Goal: Task Accomplishment & Management: Complete application form

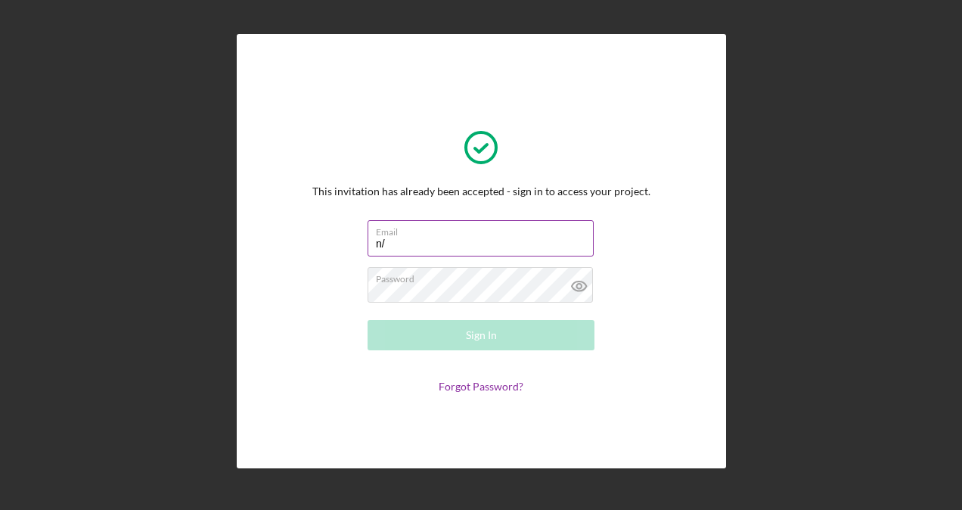
type input "n"
type input "[EMAIL_ADDRESS][DOMAIN_NAME]"
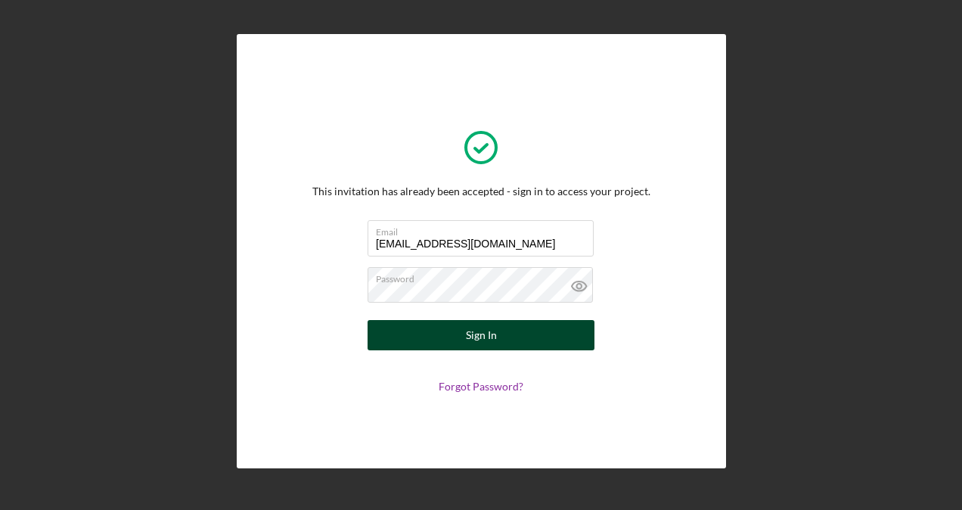
click at [452, 326] on button "Sign In" at bounding box center [481, 335] width 227 height 30
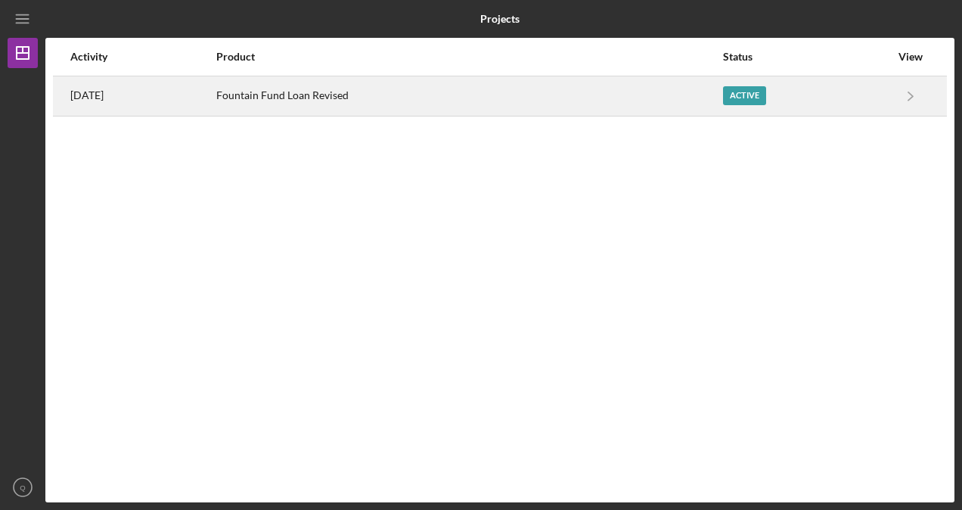
click at [795, 94] on div "Active" at bounding box center [806, 96] width 167 height 38
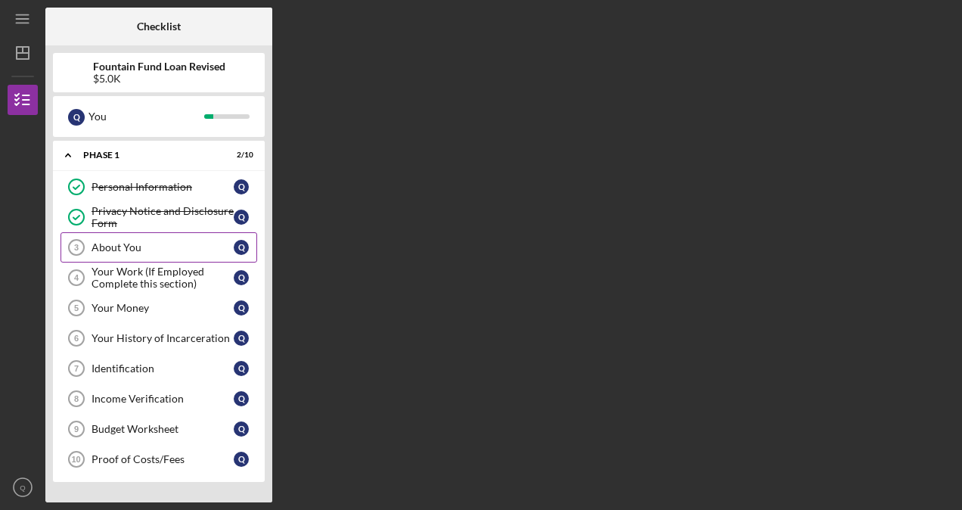
click at [148, 250] on div "About You" at bounding box center [163, 247] width 142 height 12
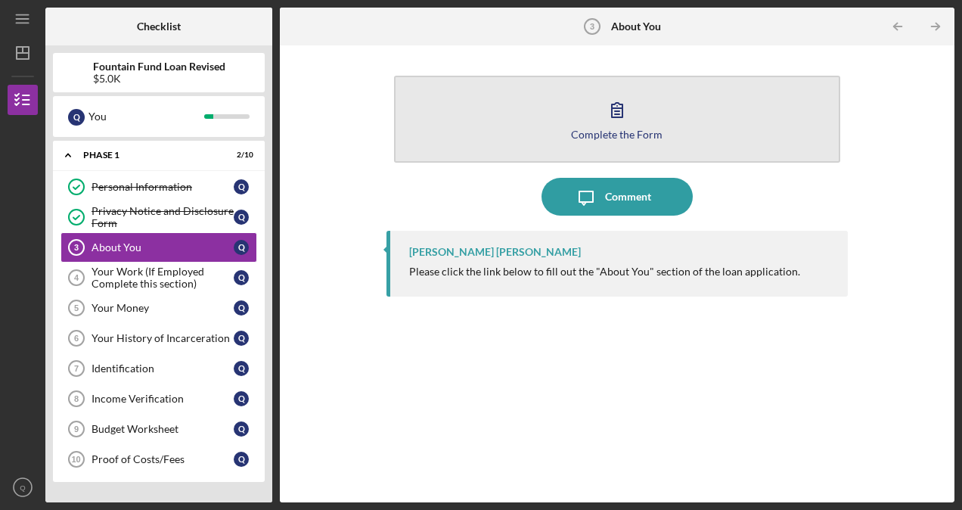
click at [737, 132] on button "Complete the Form Form" at bounding box center [617, 119] width 446 height 87
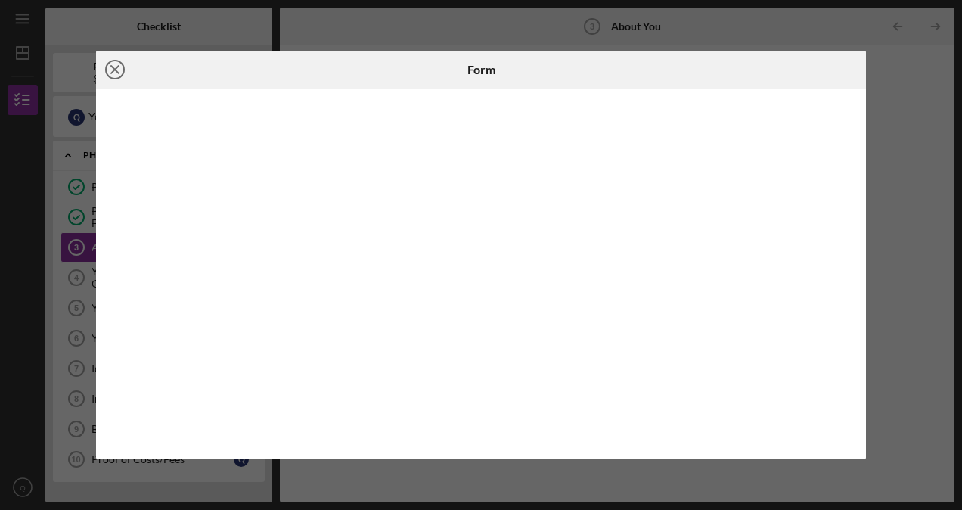
click at [115, 64] on icon "Icon/Close" at bounding box center [115, 70] width 38 height 38
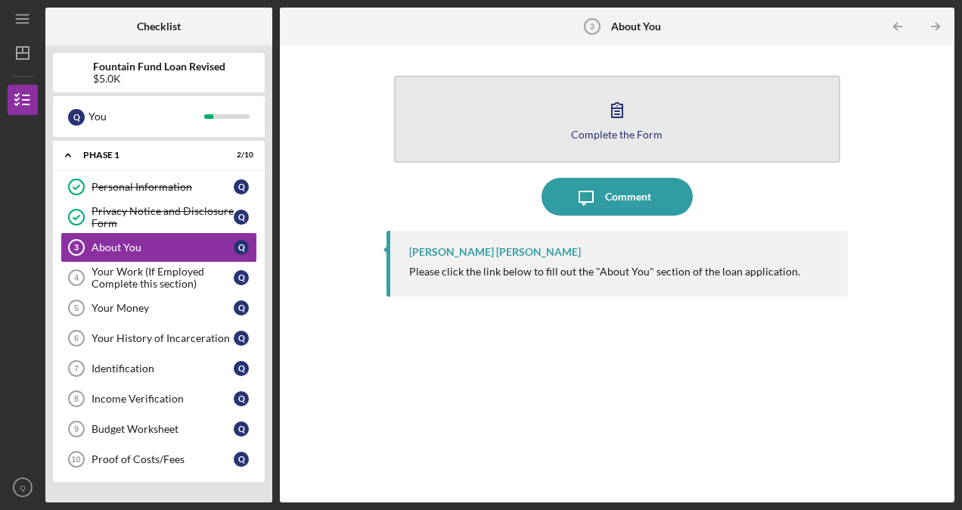
click at [625, 100] on icon "button" at bounding box center [617, 110] width 38 height 38
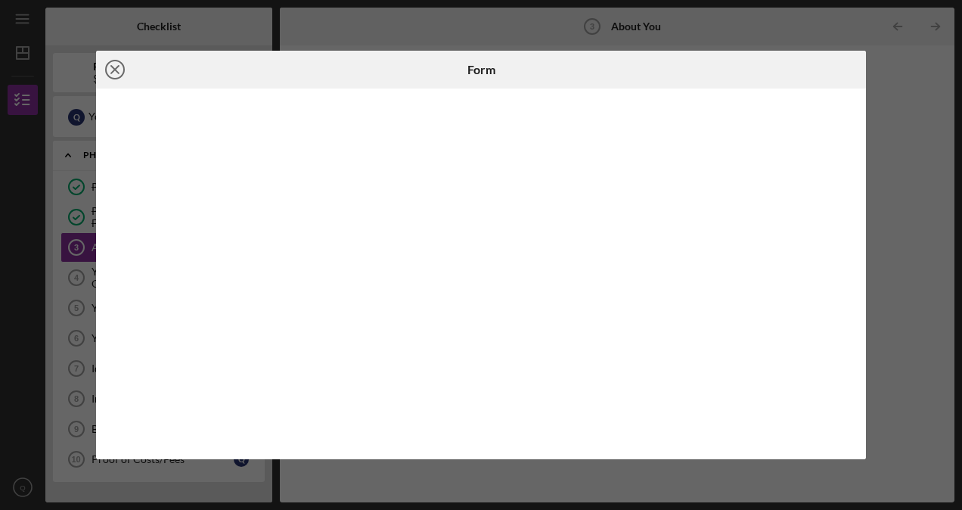
click at [119, 76] on circle at bounding box center [115, 70] width 18 height 18
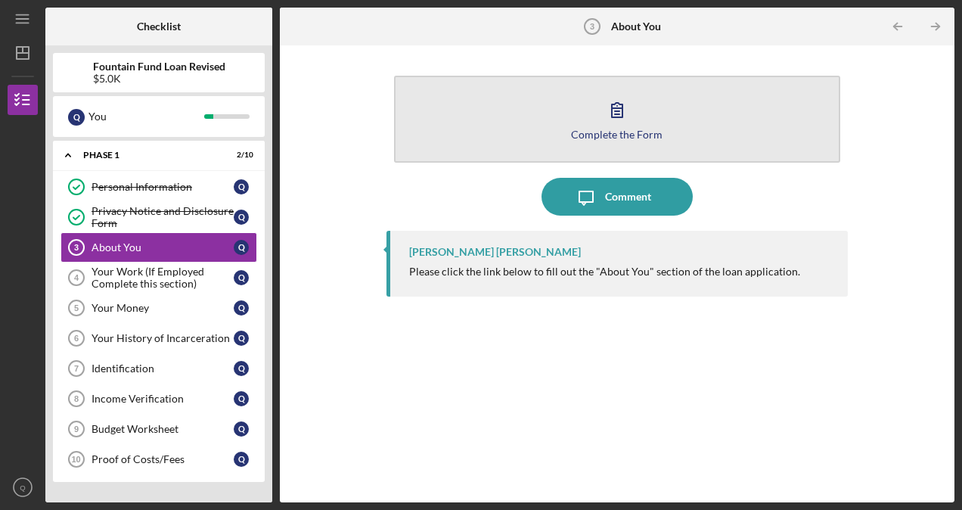
click at [536, 131] on button "Complete the Form Form" at bounding box center [617, 119] width 446 height 87
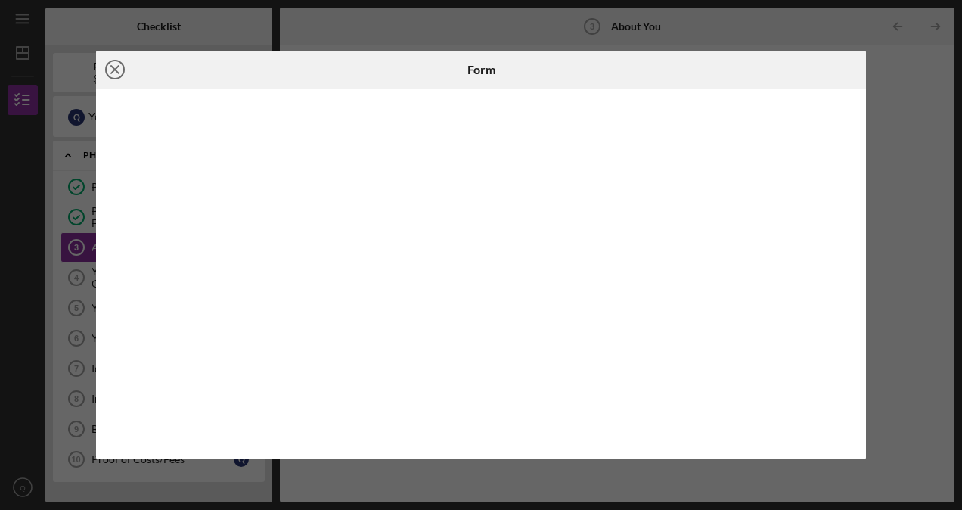
click at [113, 70] on icon "Icon/Close" at bounding box center [115, 70] width 38 height 38
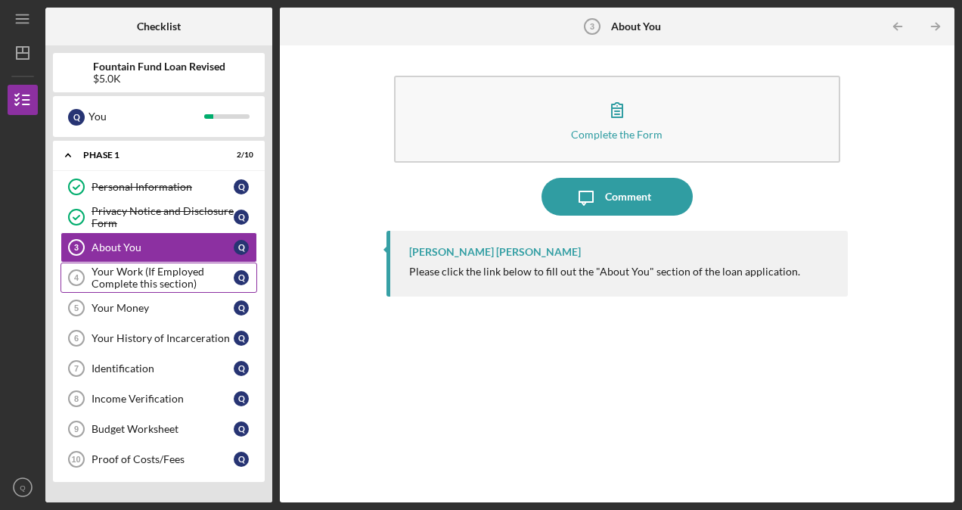
click at [123, 272] on div "Your Work (If Employed Complete this section)" at bounding box center [163, 277] width 142 height 24
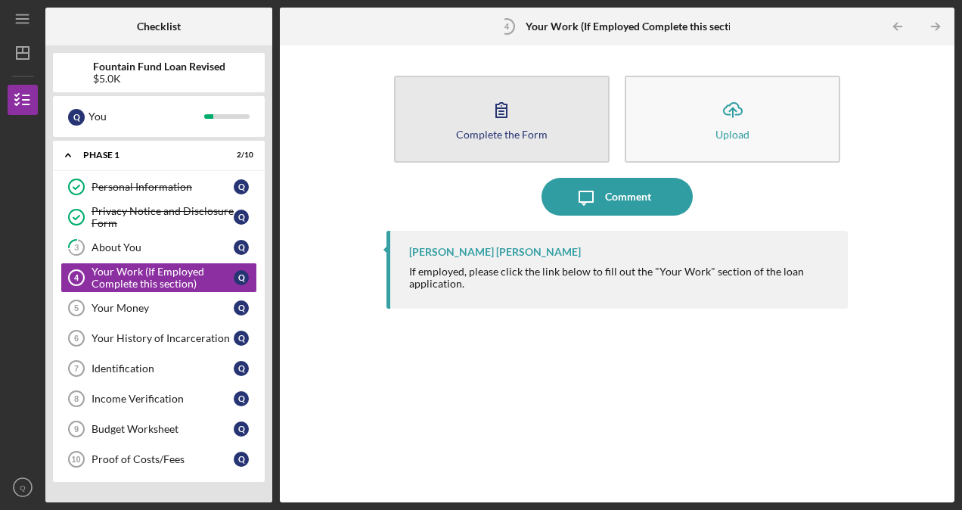
click at [476, 154] on button "Complete the Form Form" at bounding box center [502, 119] width 216 height 87
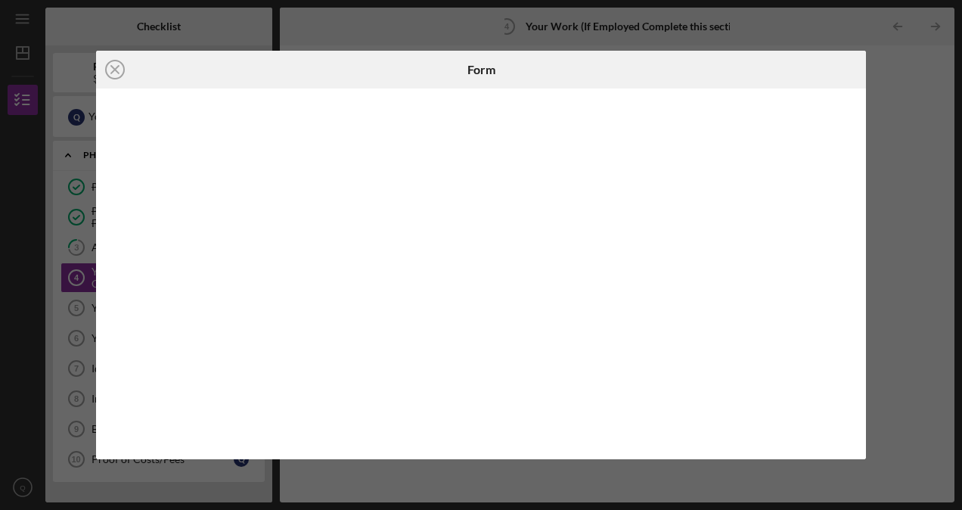
click at [327, 459] on div "Icon/Close Form" at bounding box center [481, 255] width 962 height 510
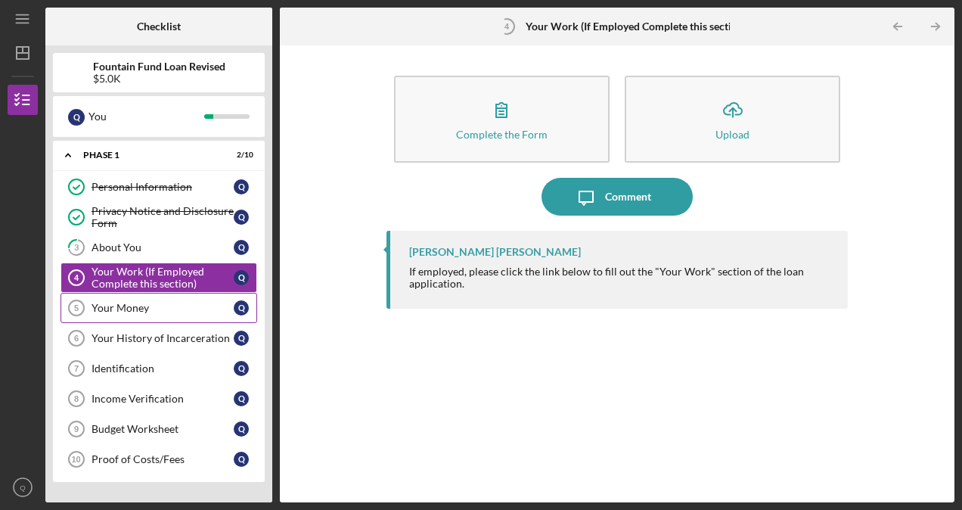
click at [152, 302] on div "Your Money" at bounding box center [163, 308] width 142 height 12
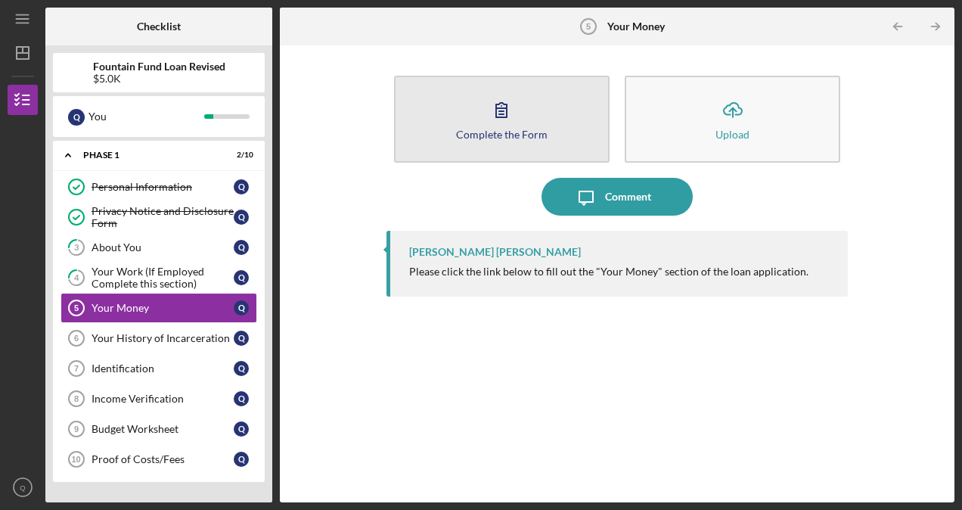
click at [489, 148] on button "Complete the Form Form" at bounding box center [502, 119] width 216 height 87
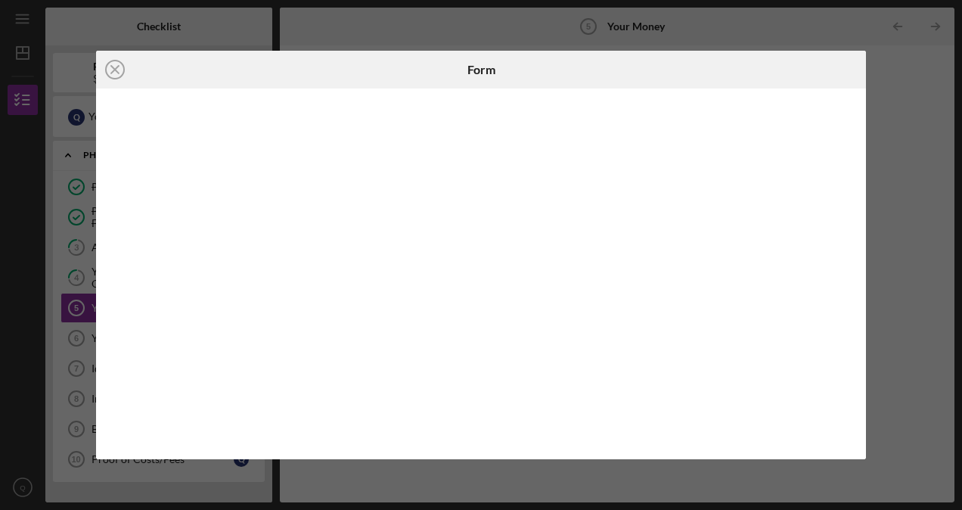
click at [642, 509] on div "Icon/Close Form" at bounding box center [481, 255] width 962 height 510
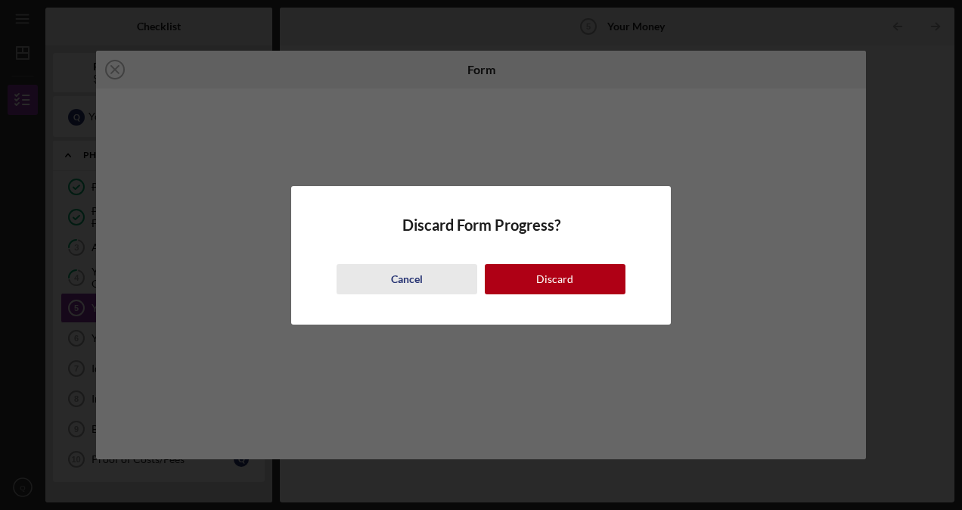
click at [458, 277] on button "Cancel" at bounding box center [407, 279] width 141 height 30
